Goal: Book appointment/travel/reservation

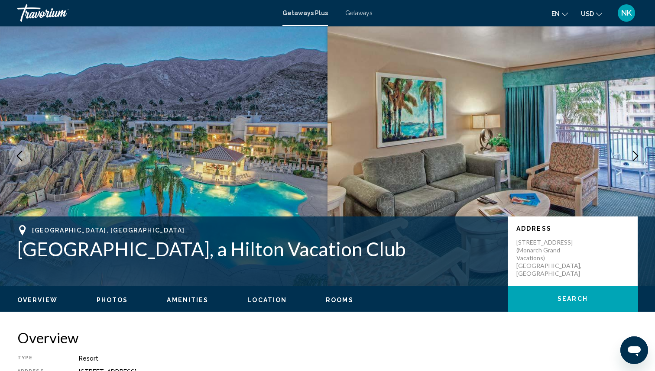
click at [625, 17] on span "NK" at bounding box center [626, 13] width 10 height 9
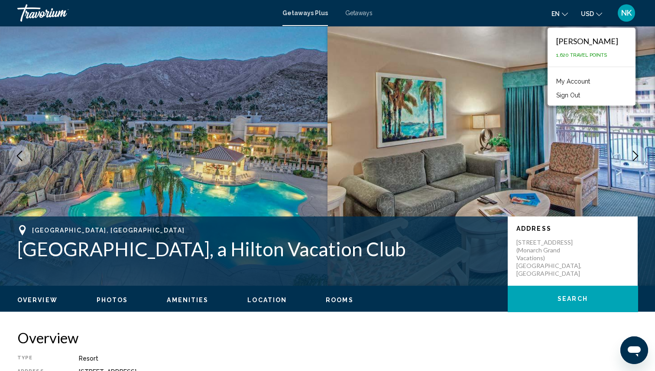
click at [556, 54] on span "1,620 Travel Points" at bounding box center [581, 55] width 51 height 6
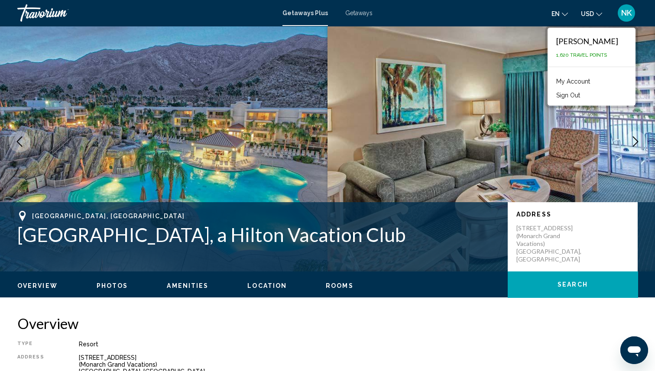
scroll to position [17, 0]
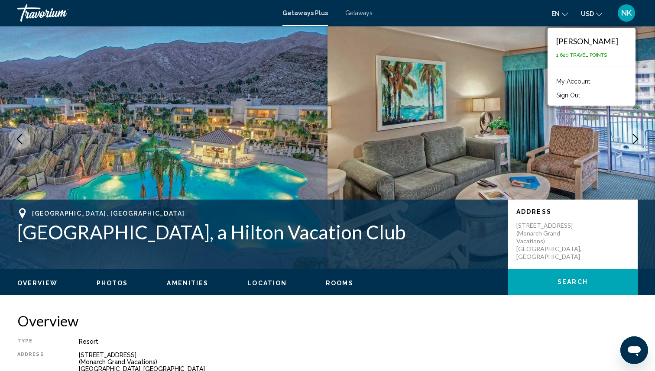
click at [562, 82] on link "My Account" at bounding box center [573, 81] width 42 height 11
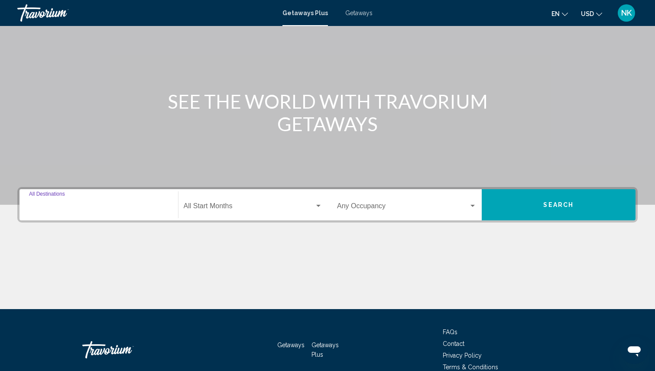
click at [116, 211] on input "Destination All Destinations" at bounding box center [98, 208] width 139 height 8
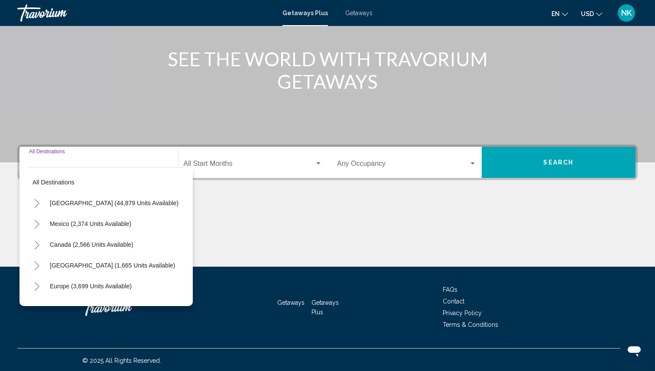
scroll to position [99, 0]
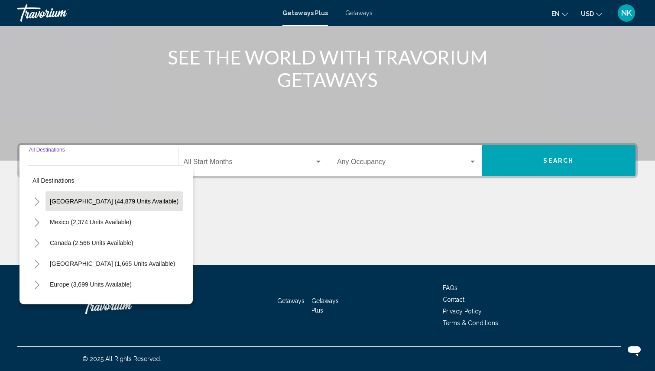
click at [135, 200] on span "[GEOGRAPHIC_DATA] (44,879 units available)" at bounding box center [114, 201] width 129 height 7
type input "**********"
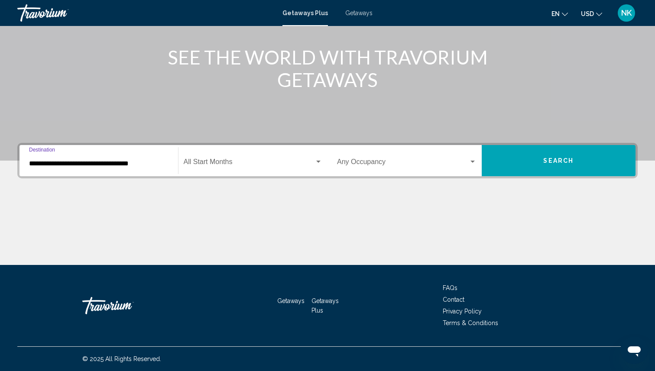
click at [530, 166] on button "Search" at bounding box center [559, 160] width 154 height 31
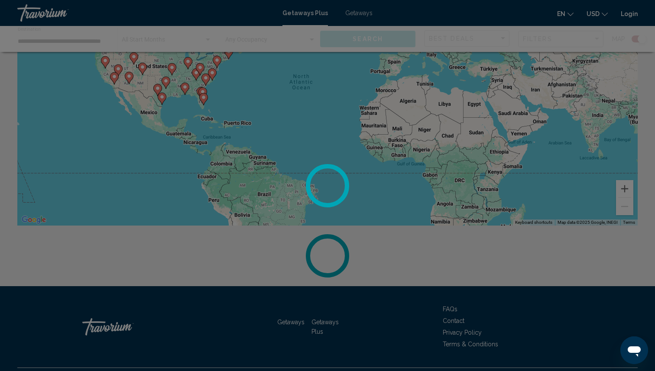
scroll to position [116, 0]
